Goal: Task Accomplishment & Management: Use online tool/utility

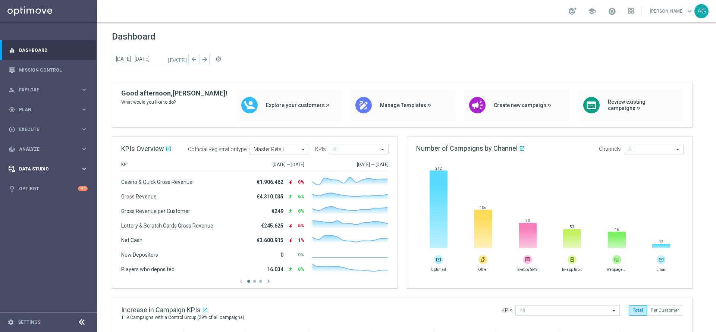
click at [33, 163] on div "Data Studio keyboard_arrow_right" at bounding box center [48, 169] width 96 height 20
click at [54, 92] on div "person_search Explore" at bounding box center [45, 90] width 72 height 7
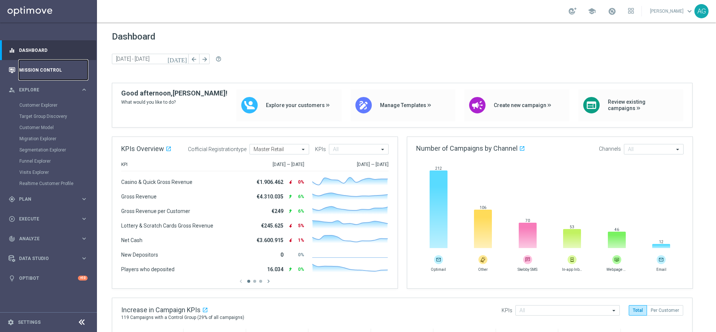
click at [48, 75] on link "Mission Control" at bounding box center [53, 70] width 69 height 20
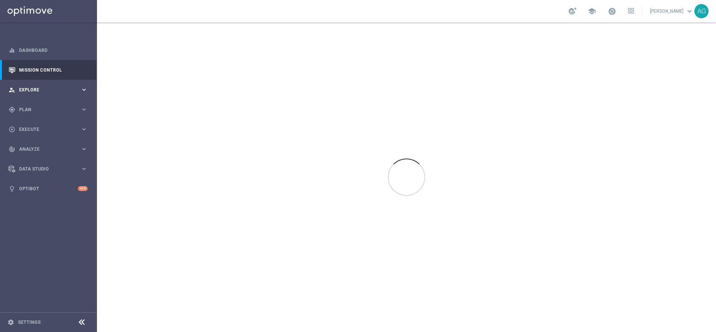
click at [41, 87] on div "person_search Explore" at bounding box center [45, 90] width 72 height 7
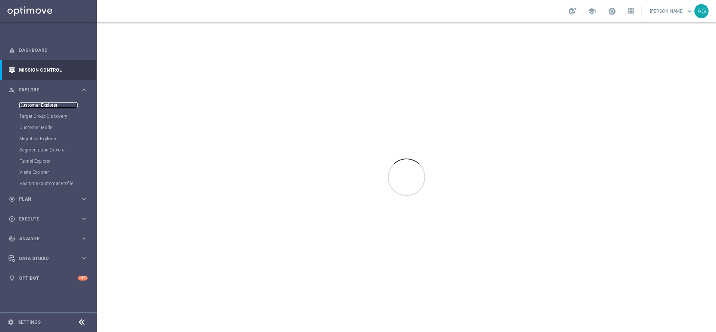
click at [43, 107] on link "Customer Explorer" at bounding box center [48, 105] width 58 height 6
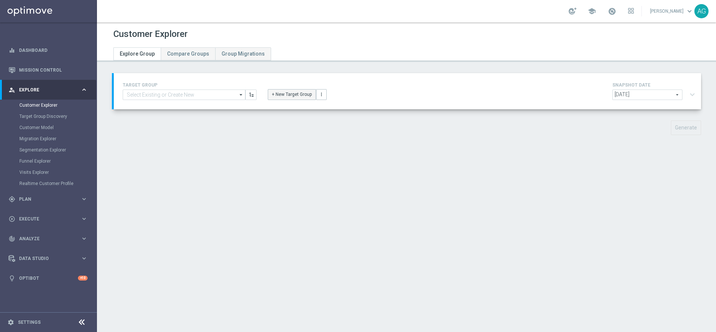
click at [284, 94] on button "+ New Target Group" at bounding box center [292, 94] width 48 height 10
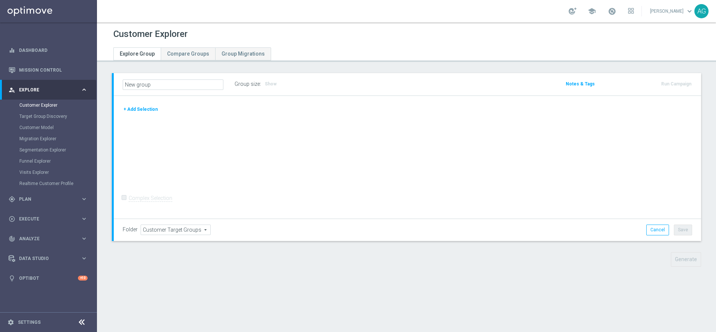
click at [143, 109] on button "+ Add Selection" at bounding box center [141, 109] width 36 height 8
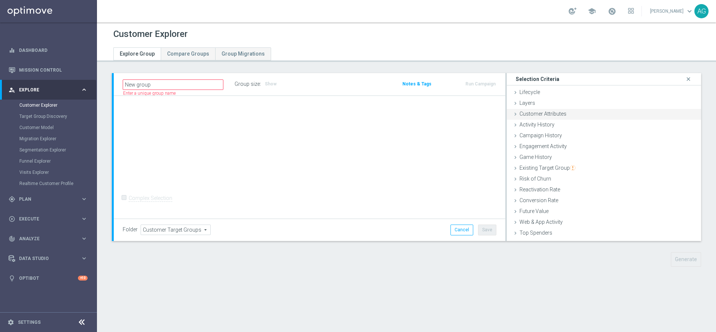
click at [535, 118] on div "Customer Attributes done" at bounding box center [604, 114] width 194 height 11
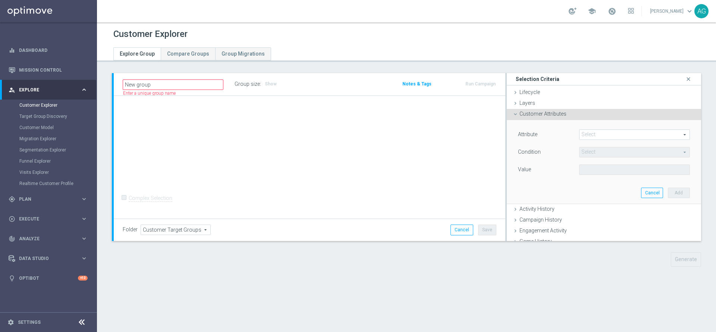
click at [583, 138] on span at bounding box center [634, 135] width 110 height 10
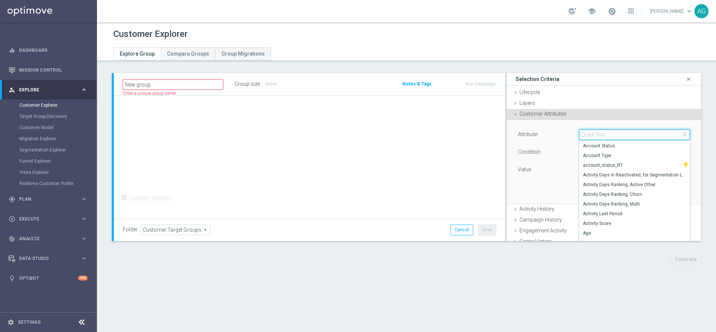
click at [579, 132] on input "search" at bounding box center [634, 134] width 111 height 10
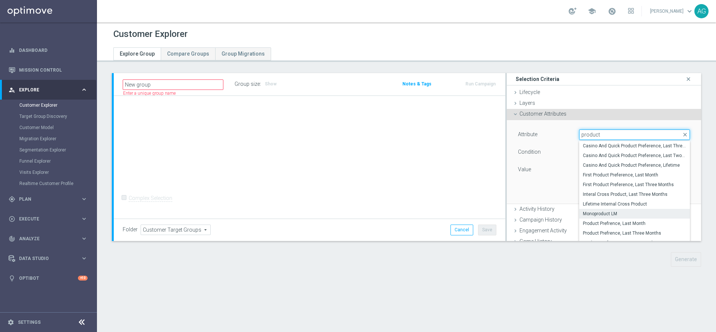
scroll to position [54, 0]
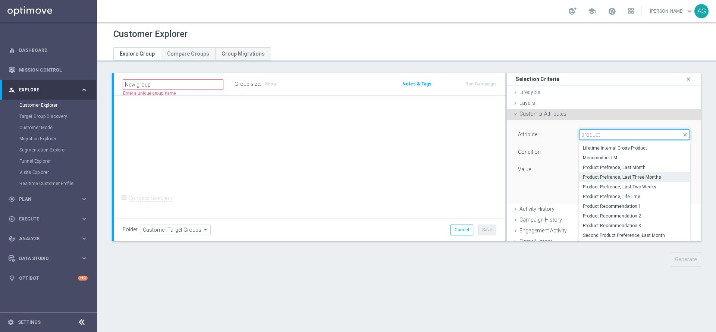
type input "product"
click at [599, 176] on span "Product Prefrence, Last Three Months" at bounding box center [634, 177] width 103 height 6
type input "Product Prefrence, Last Three Months"
type input "Equals"
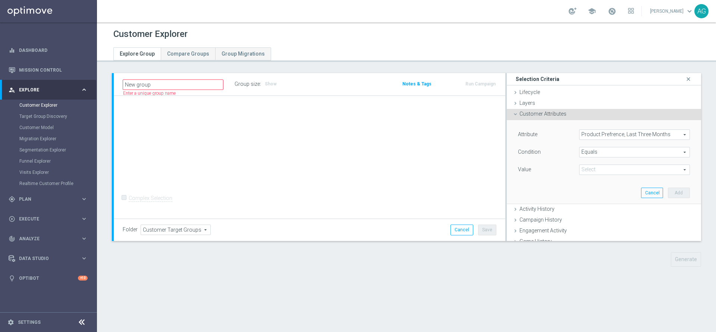
click at [589, 167] on span at bounding box center [634, 170] width 110 height 10
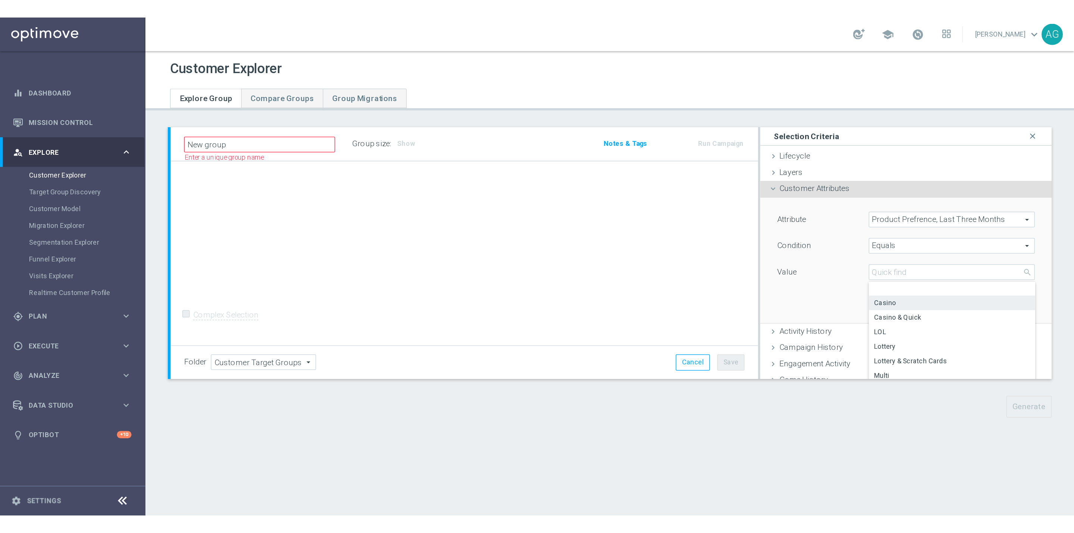
scroll to position [40, 0]
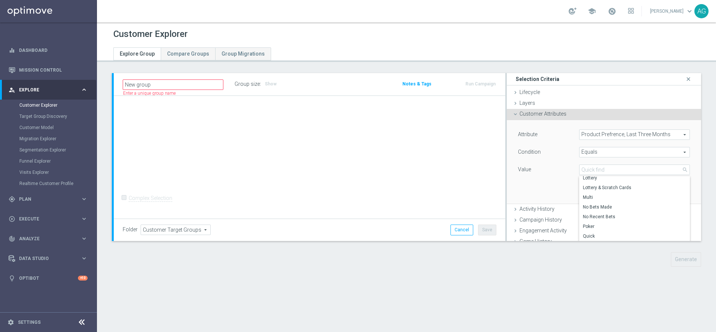
click at [558, 186] on div "Attribute Product Prefrence, Last Three Months Product Prefrence, Last Three Mo…" at bounding box center [603, 162] width 183 height 84
click at [641, 191] on button "Cancel" at bounding box center [652, 193] width 22 height 10
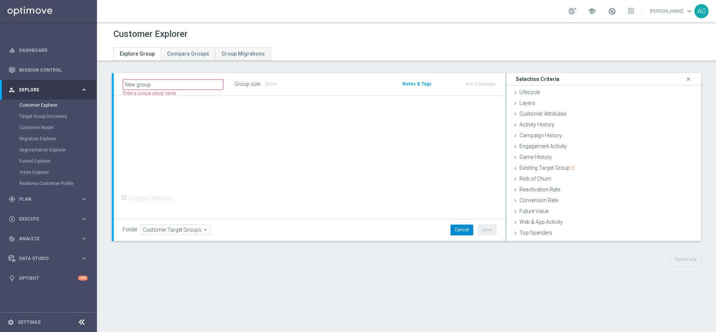
click at [456, 229] on button "Cancel" at bounding box center [461, 229] width 23 height 10
type input "Select"
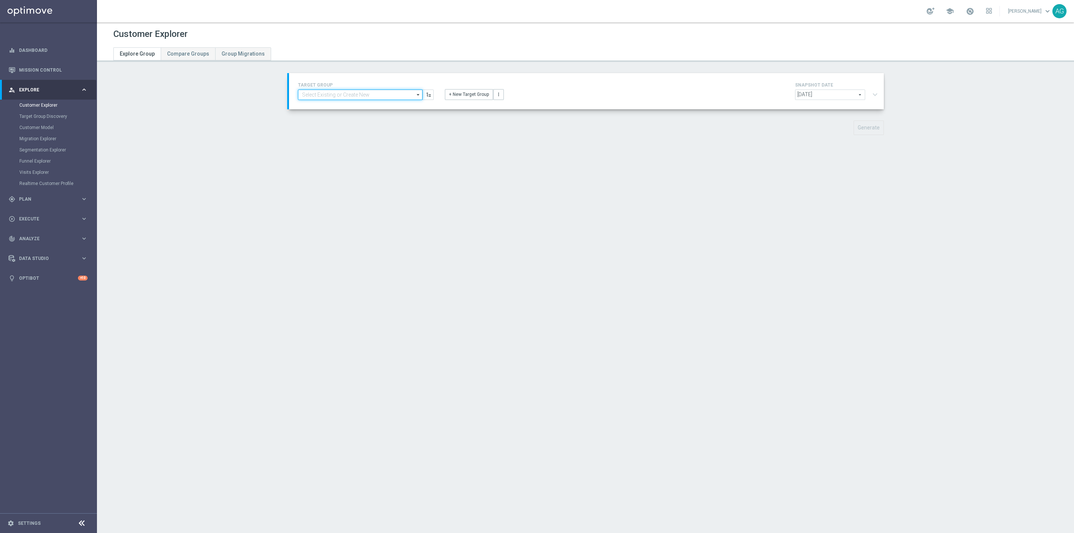
click at [365, 90] on input at bounding box center [360, 94] width 125 height 10
click at [245, 147] on div "Customer Explorer Explore Group Compare Groups Group Migrations TARGET GROUP se…" at bounding box center [585, 277] width 977 height 510
click at [447, 95] on button "+ New Target Group" at bounding box center [469, 94] width 48 height 10
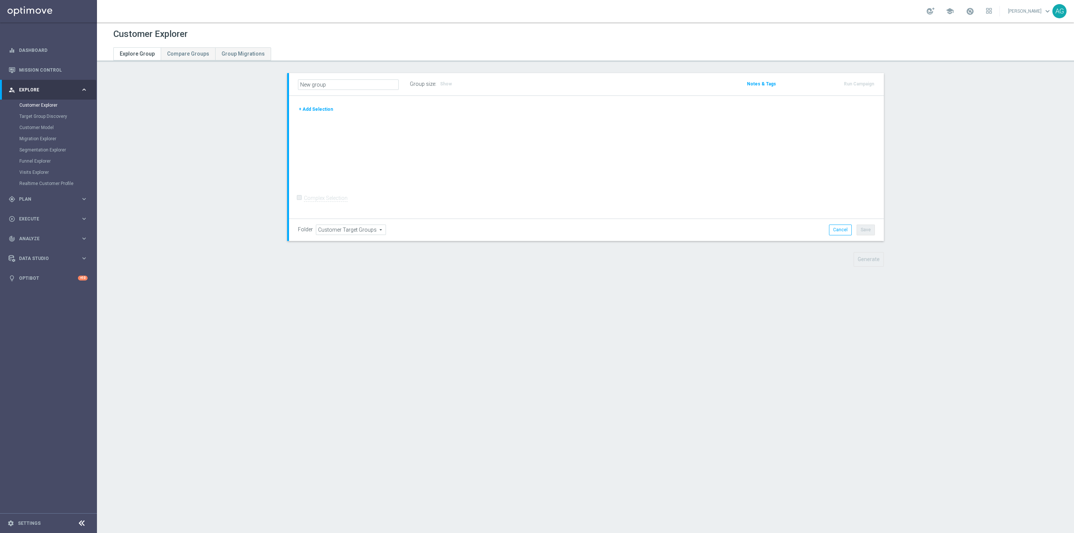
click at [318, 106] on button "+ Add Selection" at bounding box center [316, 109] width 36 height 8
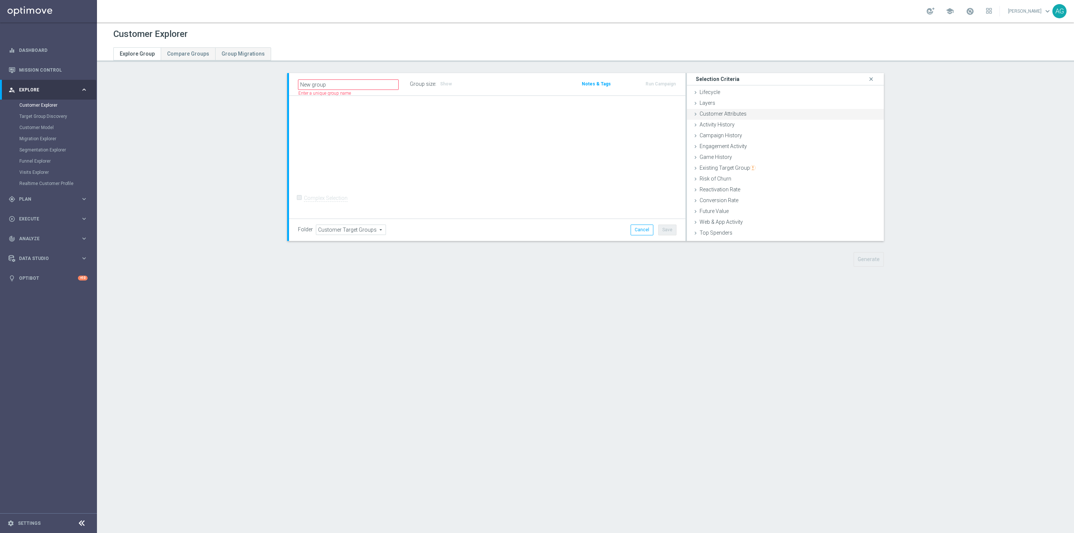
click at [716, 112] on div "Customer Attributes done" at bounding box center [785, 114] width 197 height 11
click at [716, 135] on span at bounding box center [816, 135] width 112 height 10
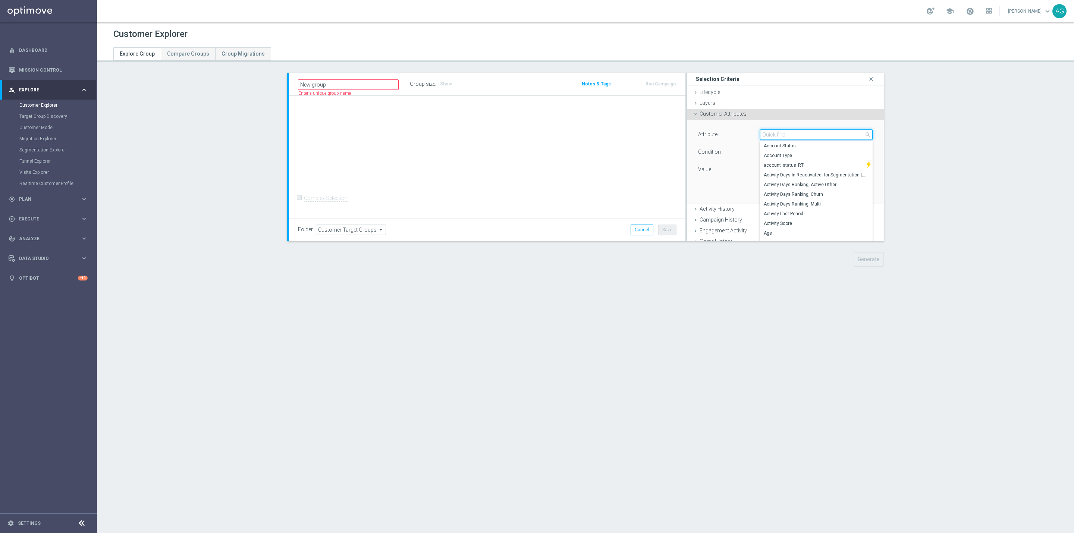
click at [716, 134] on input "search" at bounding box center [816, 134] width 113 height 10
type input "d"
type input "p"
type input "c"
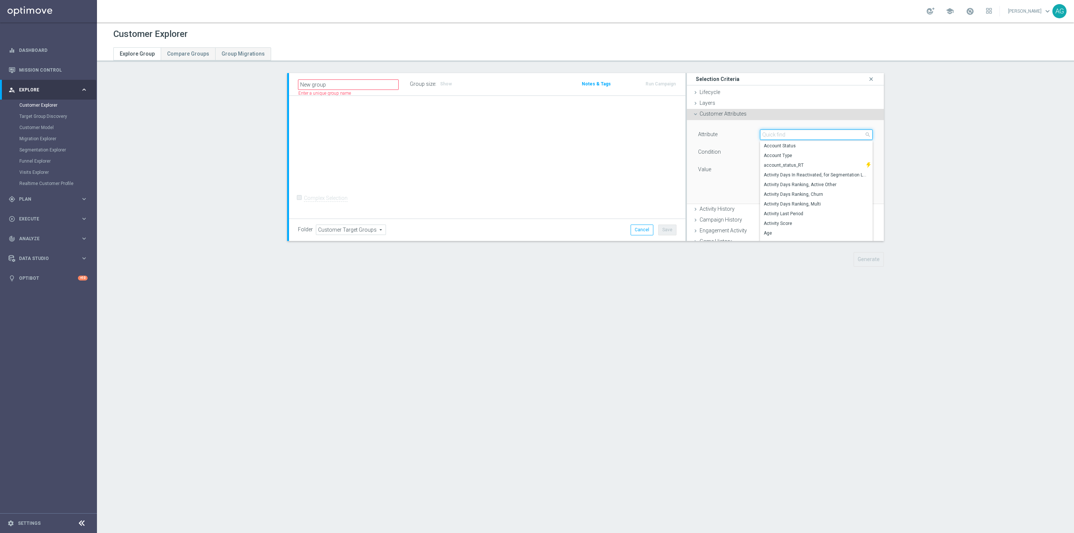
type input "p"
type input "d"
click at [716, 199] on section "New group Name length must be more than 2 characters Name length must be under …" at bounding box center [585, 175] width 977 height 205
click at [396, 331] on div "Customer Explorer Explore Group Compare Groups Group Migrations New group" at bounding box center [585, 277] width 977 height 510
click at [374, 85] on input "New group" at bounding box center [348, 84] width 101 height 10
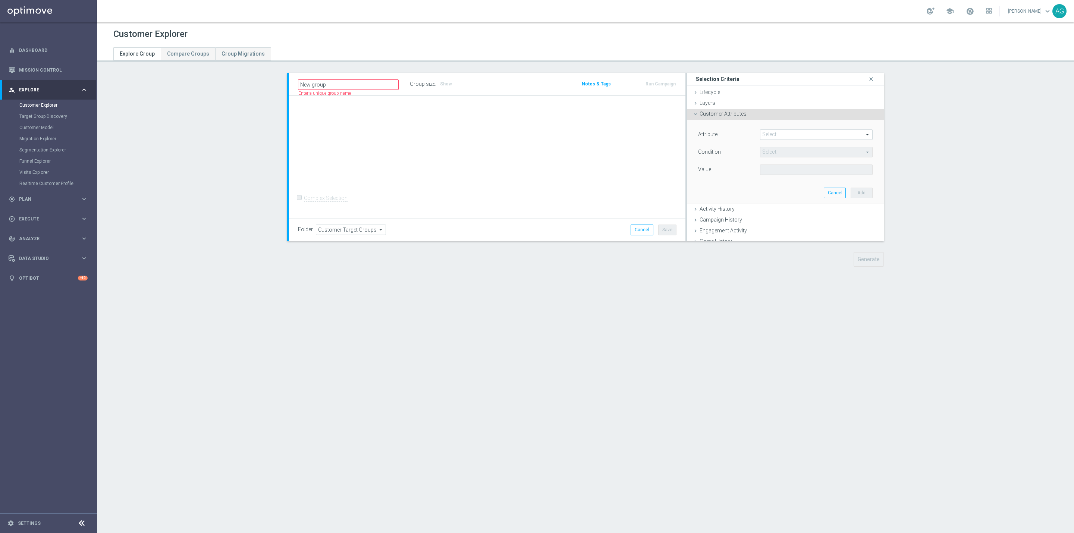
click at [264, 129] on section "New group Name length must be more than 2 characters Name length must be under …" at bounding box center [585, 175] width 977 height 205
click at [333, 79] on icon "mode_edit" at bounding box center [336, 83] width 7 height 9
click at [335, 84] on input "New group" at bounding box center [348, 84] width 101 height 10
drag, startPoint x: 335, startPoint y: 84, endPoint x: 289, endPoint y: 78, distance: 46.2
click at [292, 81] on div "New group" at bounding box center [348, 84] width 112 height 10
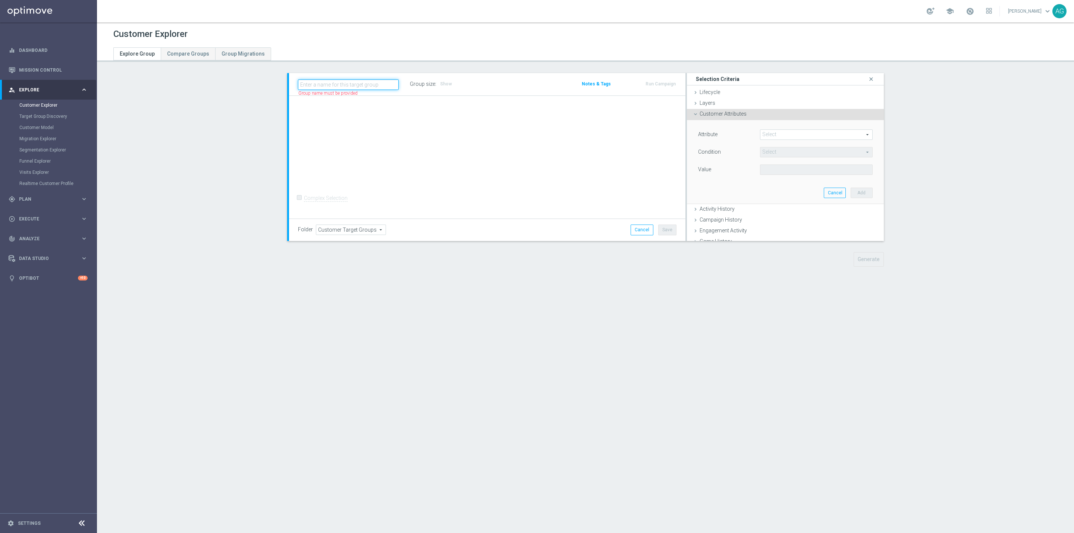
click at [336, 87] on input "text" at bounding box center [348, 84] width 101 height 10
click at [224, 230] on section "Name length must be more than 2 characters Name length must be under 850 charac…" at bounding box center [585, 175] width 977 height 205
